Goal: Task Accomplishment & Management: Manage account settings

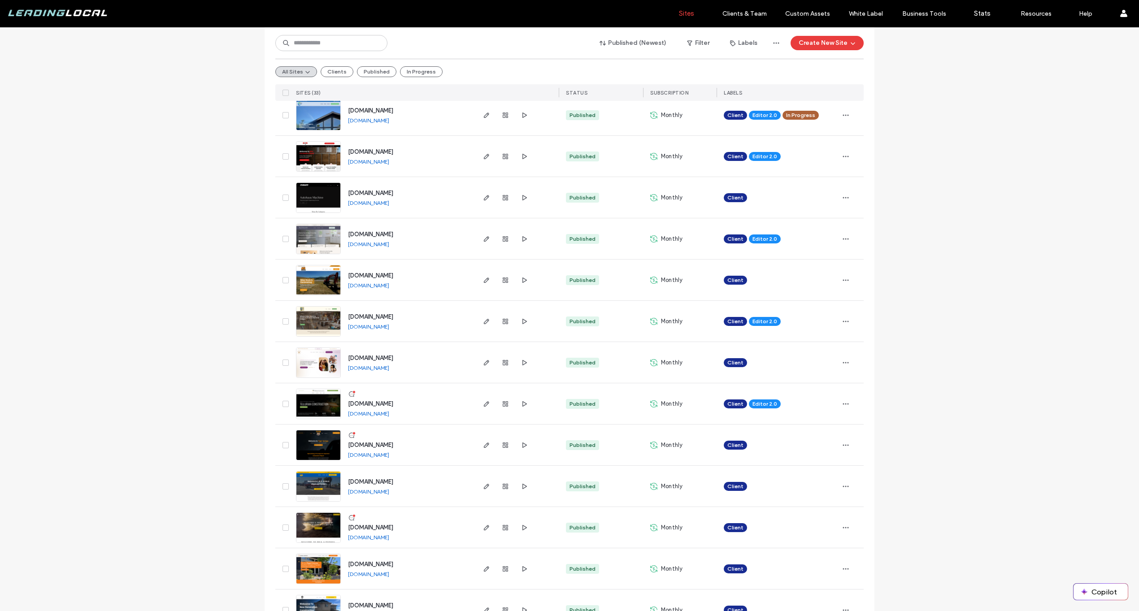
scroll to position [122, 0]
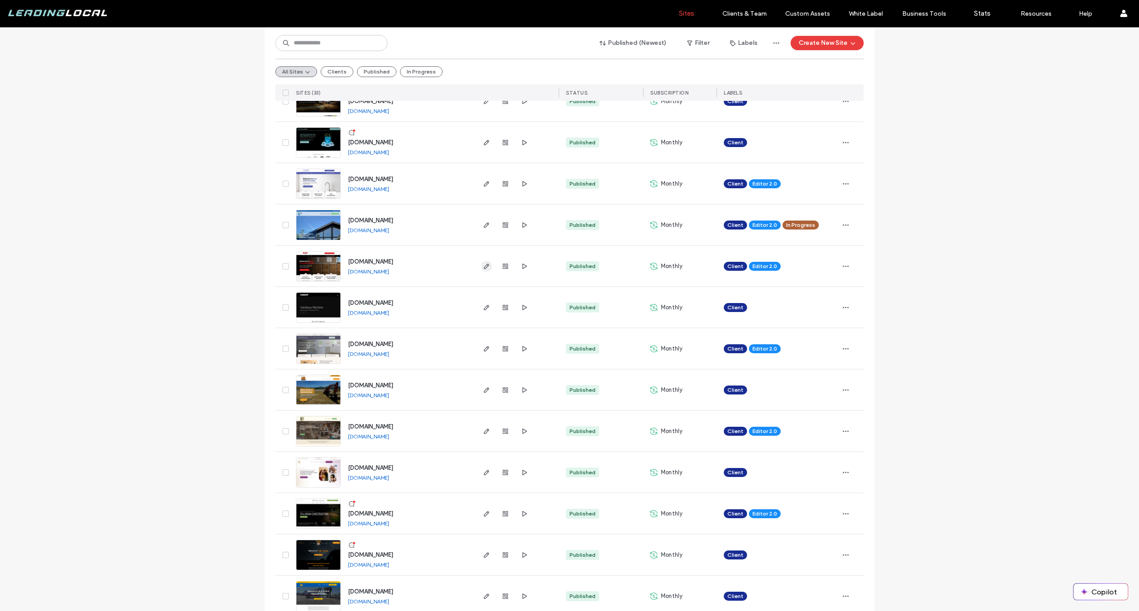
click at [486, 264] on icon "button" at bounding box center [486, 266] width 7 height 7
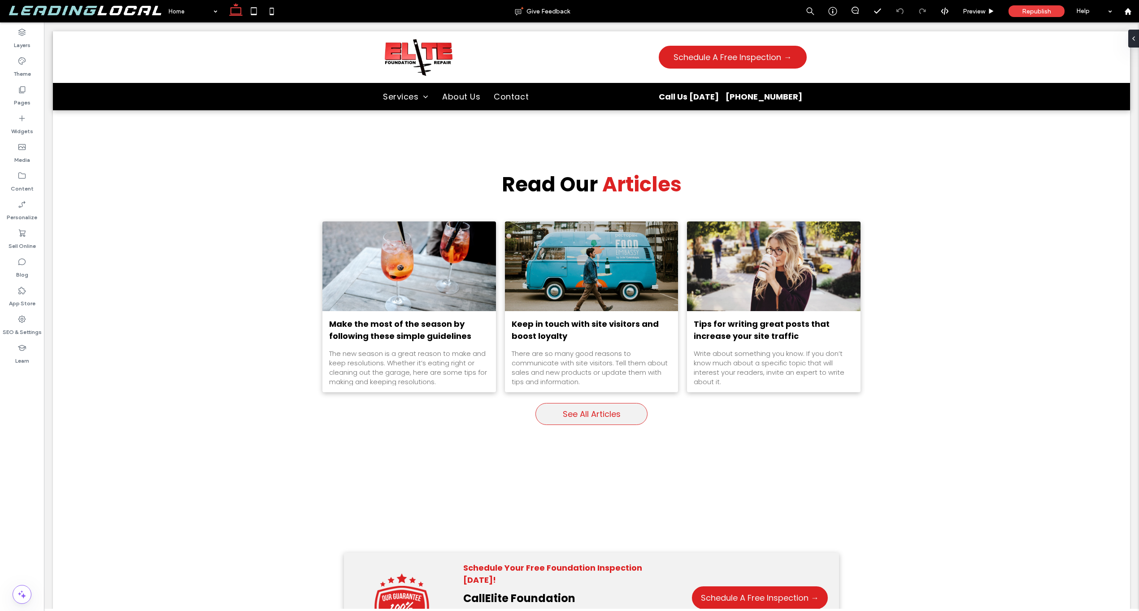
scroll to position [3465, 0]
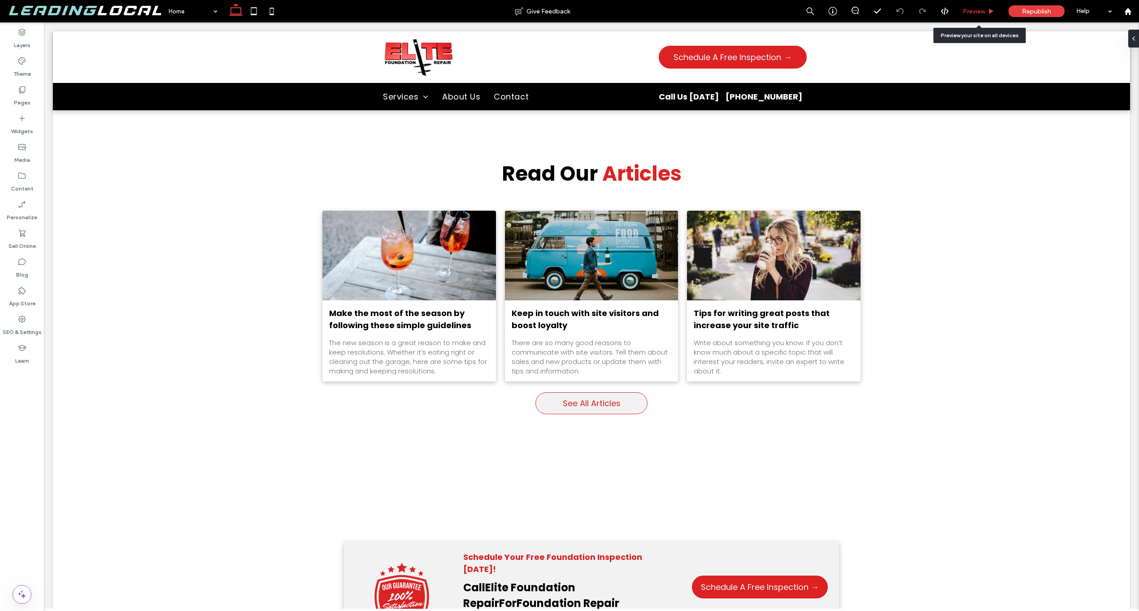
click at [974, 5] on div "Preview" at bounding box center [979, 11] width 46 height 22
click at [982, 16] on div "Preview" at bounding box center [979, 11] width 46 height 22
click at [986, 12] on div "Preview" at bounding box center [978, 12] width 45 height 8
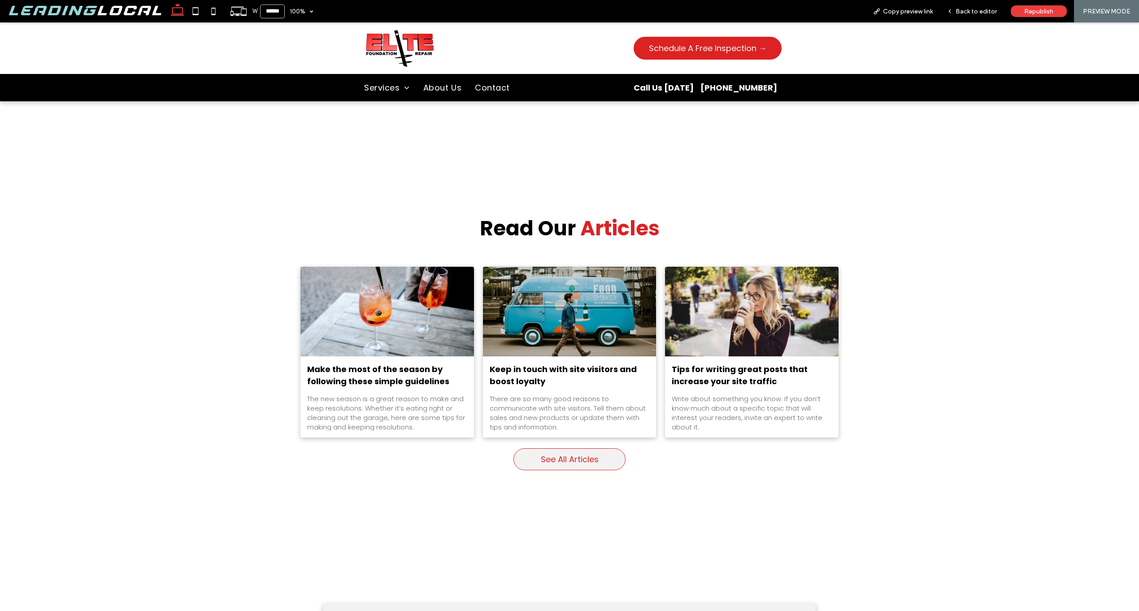
scroll to position [3506, 0]
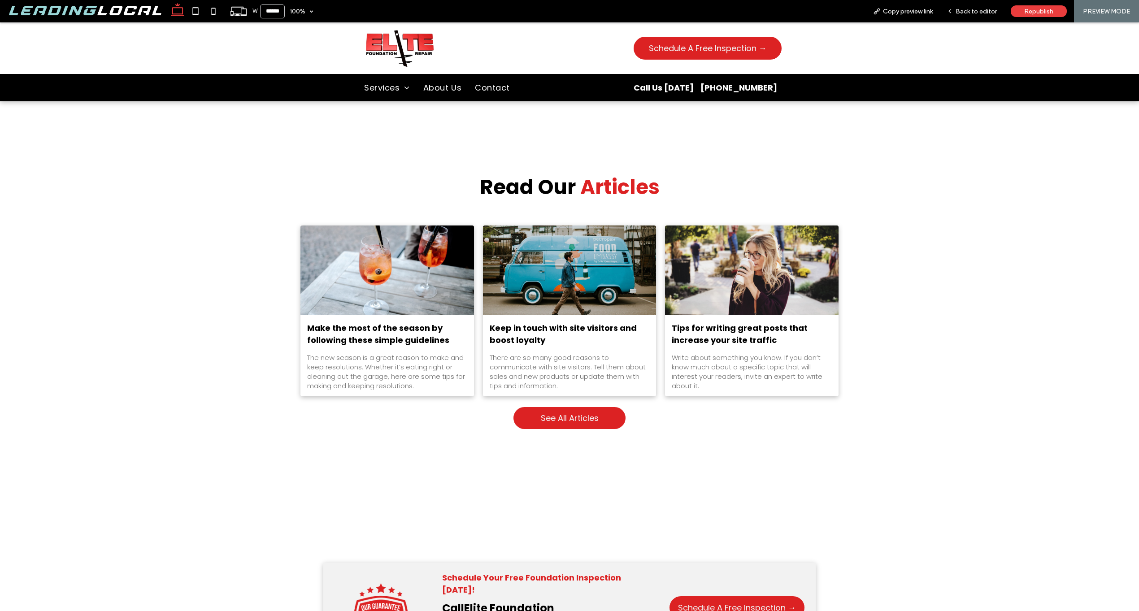
click at [547, 407] on link "See All Articles" at bounding box center [570, 418] width 112 height 22
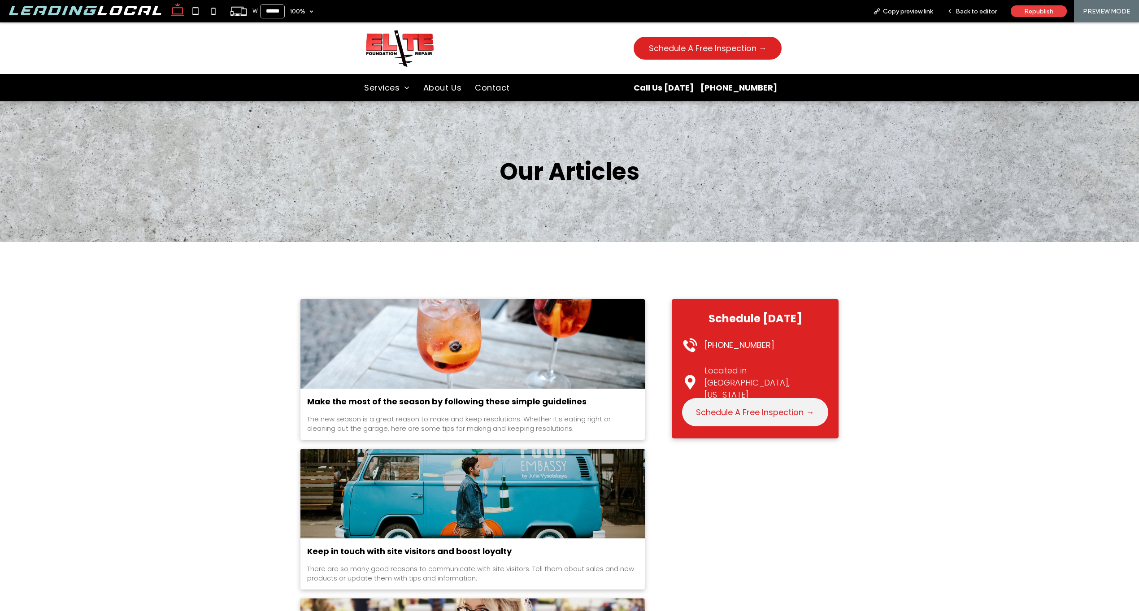
scroll to position [5, 0]
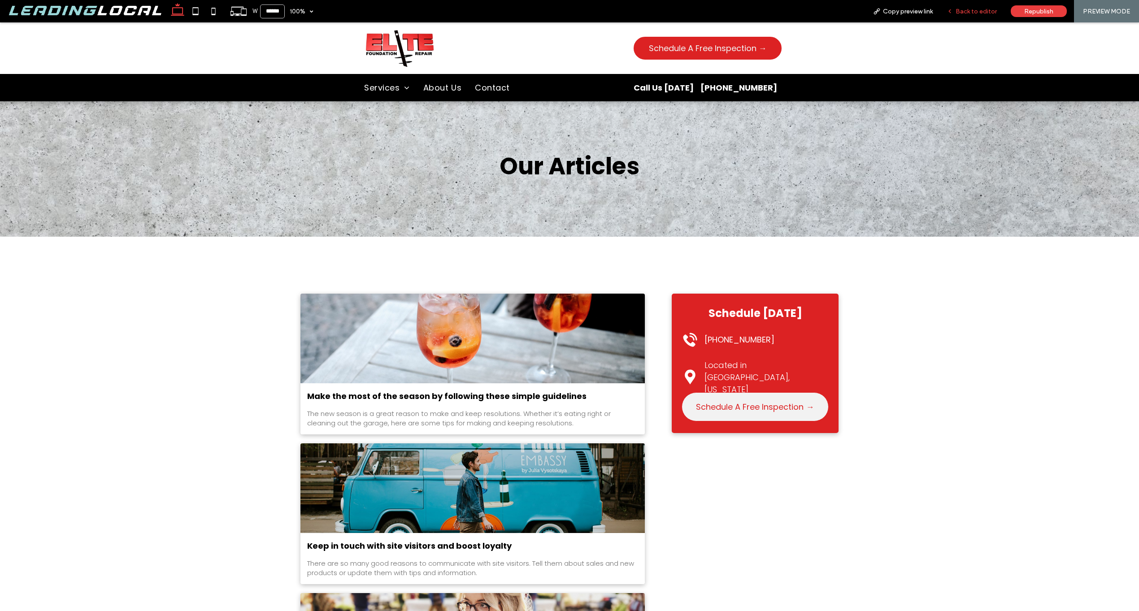
click at [960, 16] on div "Back to editor" at bounding box center [972, 11] width 64 height 22
click at [960, 13] on span "Back to editor" at bounding box center [976, 12] width 41 height 8
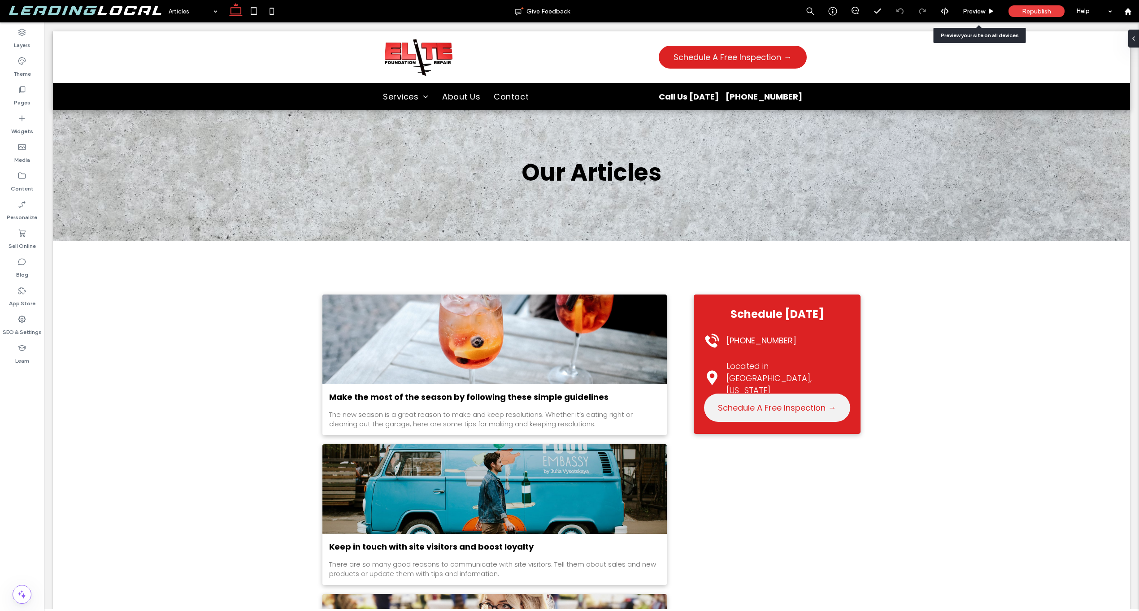
click at [960, 13] on div "Preview" at bounding box center [978, 12] width 45 height 8
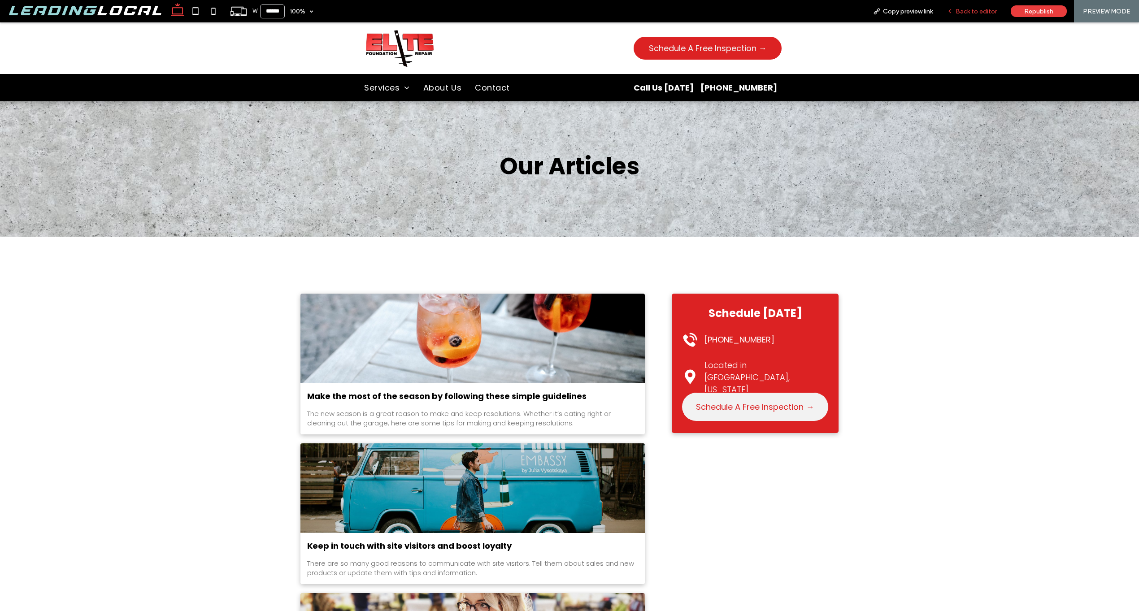
click at [973, 12] on span "Back to editor" at bounding box center [976, 12] width 41 height 8
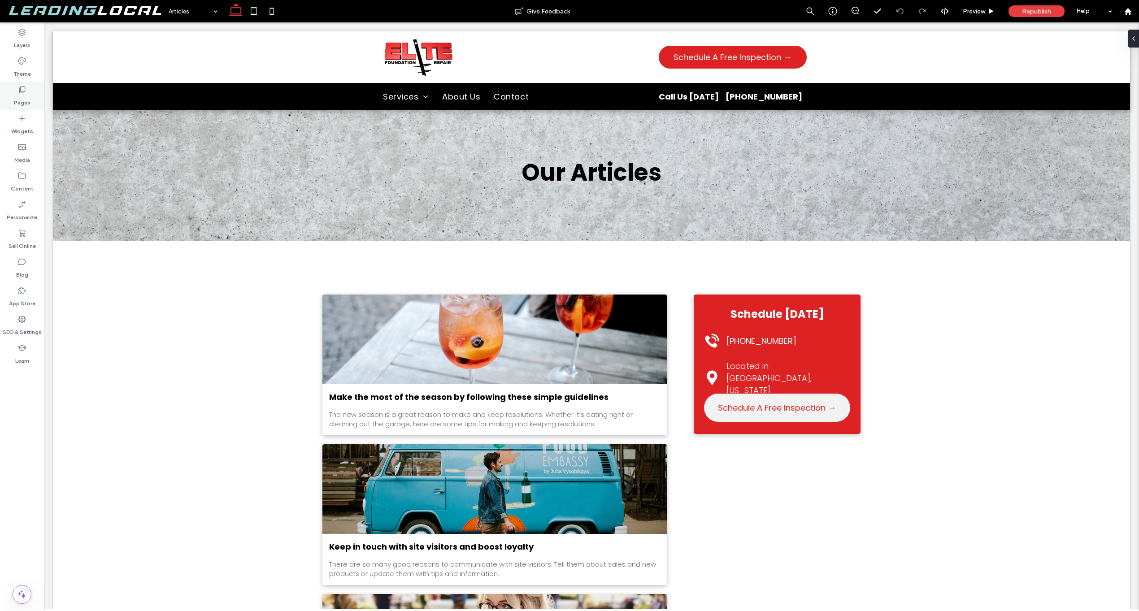
click at [30, 91] on div "Pages" at bounding box center [22, 96] width 44 height 29
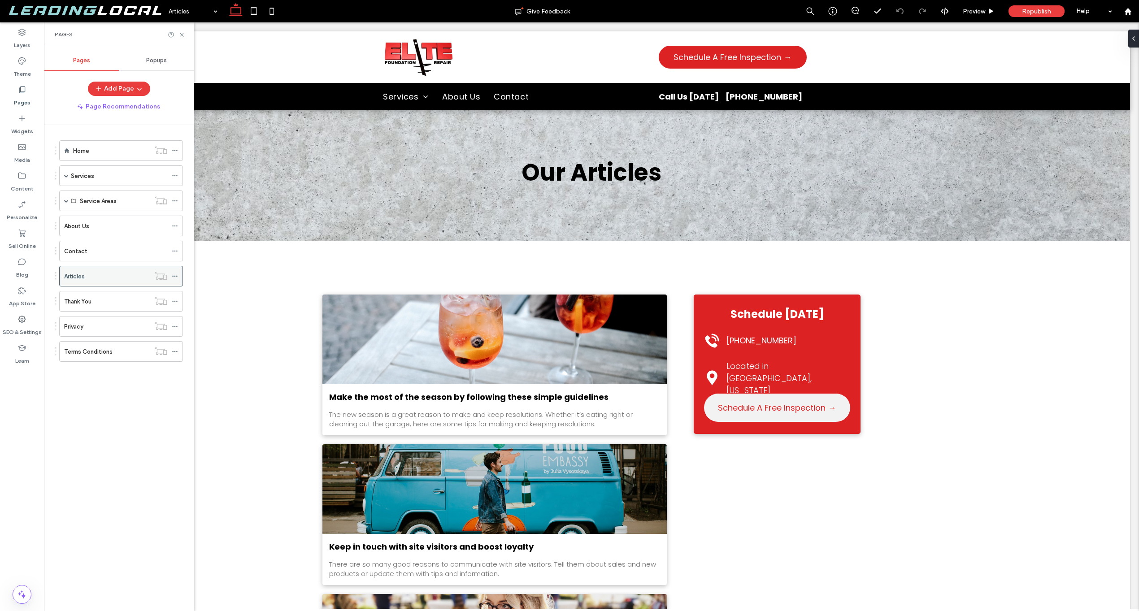
click at [173, 278] on icon at bounding box center [175, 276] width 6 height 6
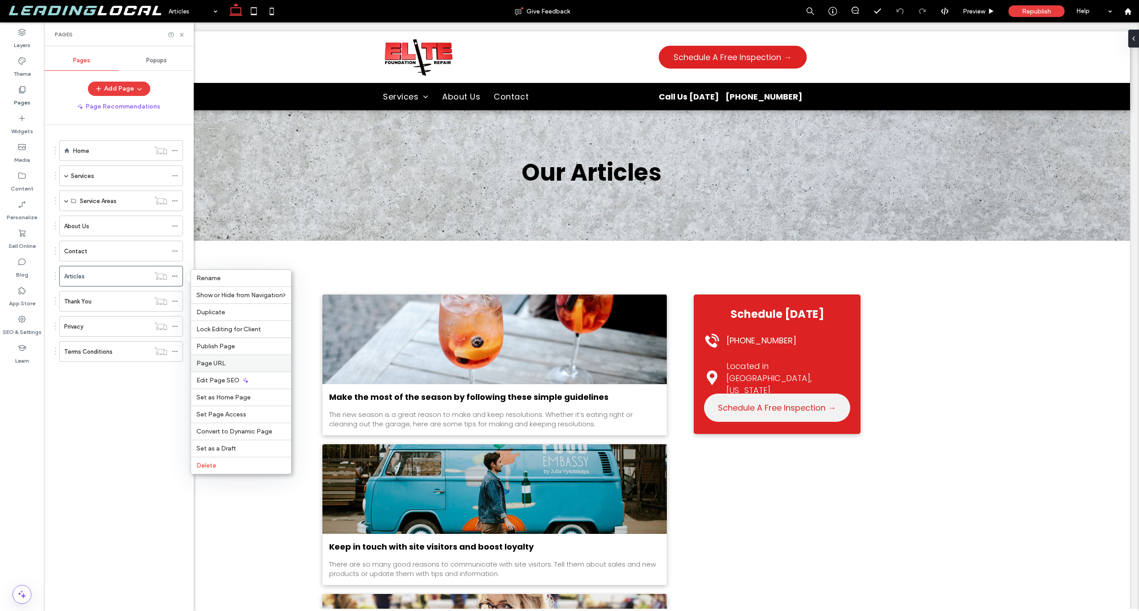
click at [238, 358] on div "Page URL" at bounding box center [241, 363] width 100 height 17
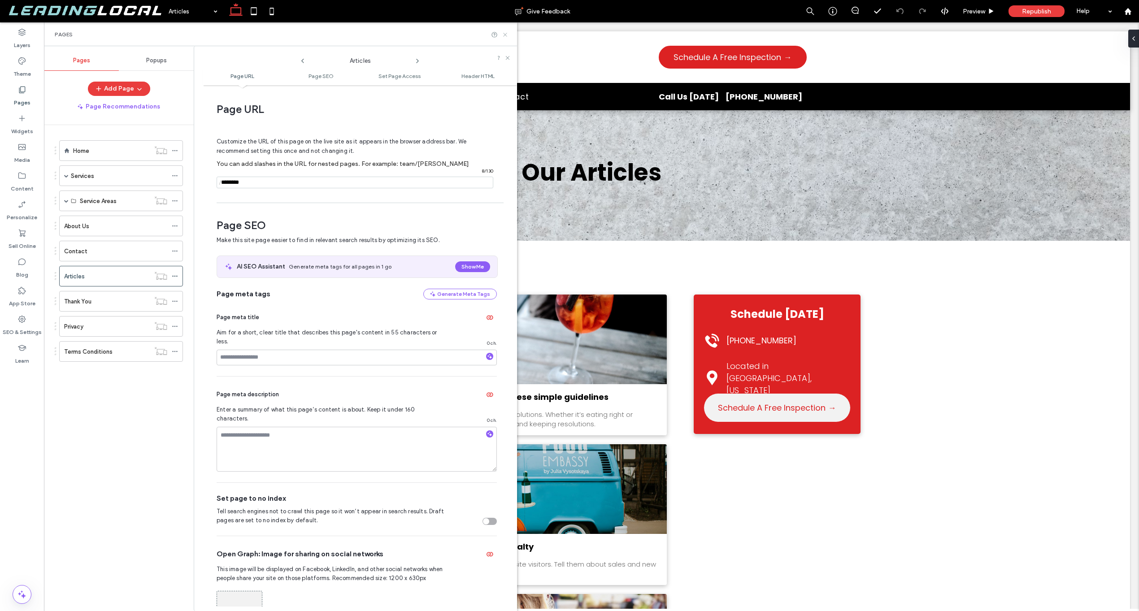
click at [505, 35] on icon at bounding box center [505, 34] width 7 height 7
